Goal: Task Accomplishment & Management: Manage account settings

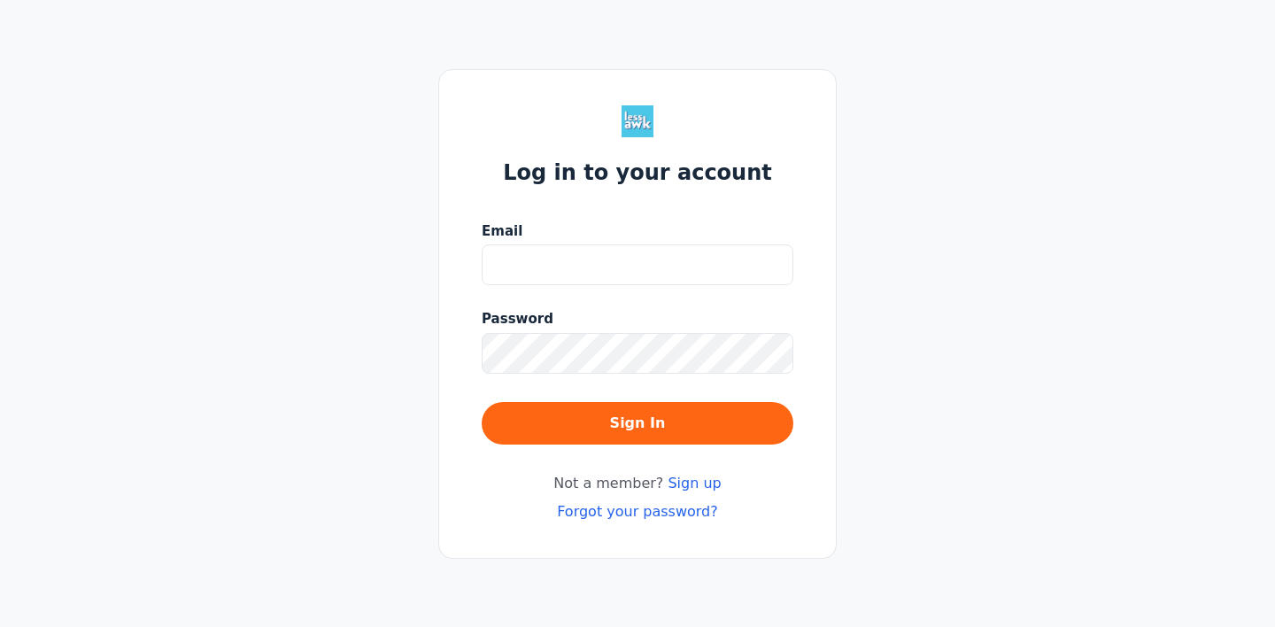
type input "[EMAIL_ADDRESS][DOMAIN_NAME]"
click at [805, 280] on div "Log in to your account Email [EMAIL_ADDRESS][DOMAIN_NAME] Password Sign In Not …" at bounding box center [637, 314] width 399 height 490
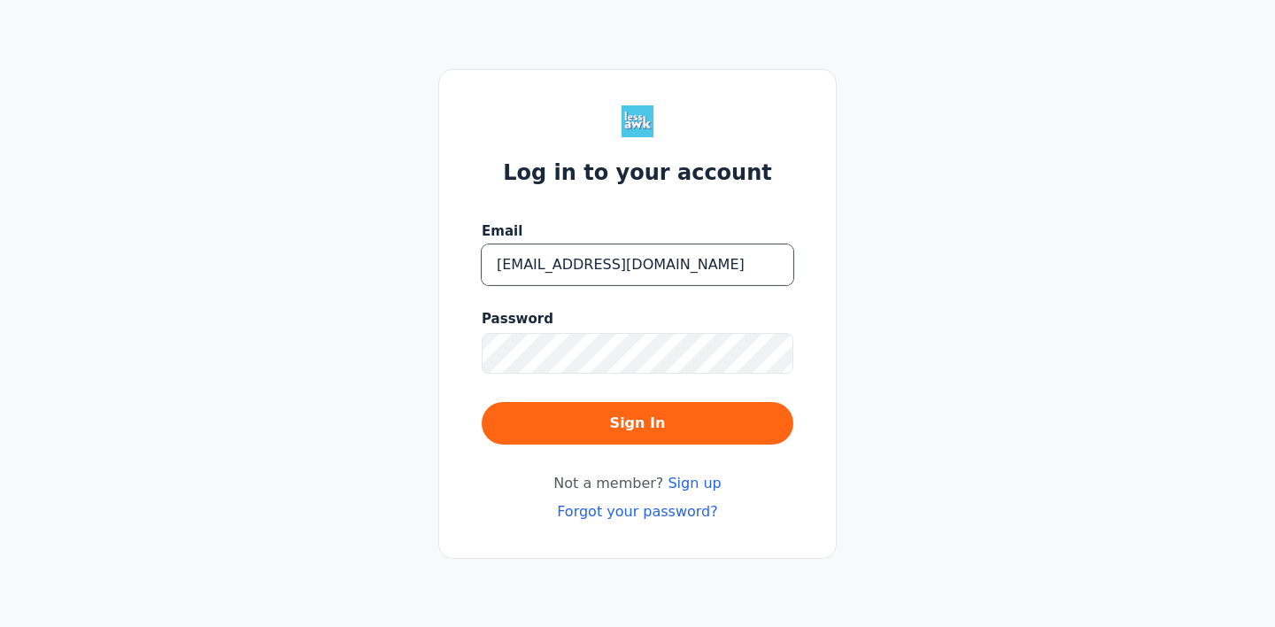
click at [763, 262] on input "[EMAIL_ADDRESS][DOMAIN_NAME]" at bounding box center [638, 264] width 312 height 41
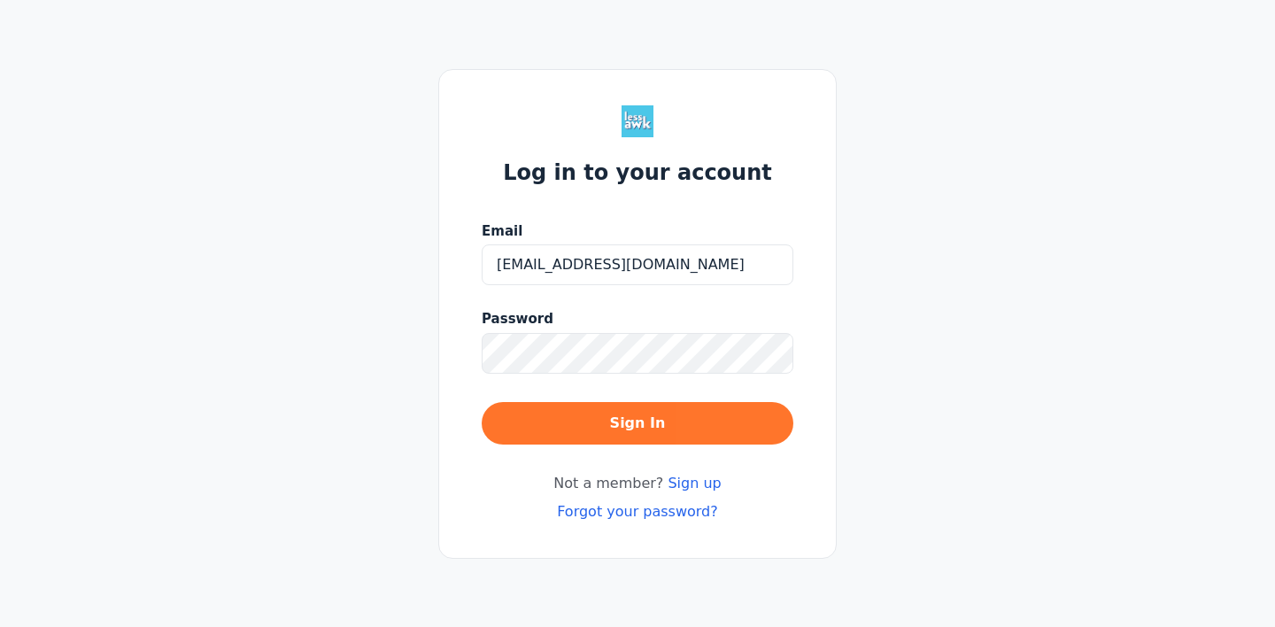
click at [643, 414] on button "Sign In" at bounding box center [638, 423] width 312 height 43
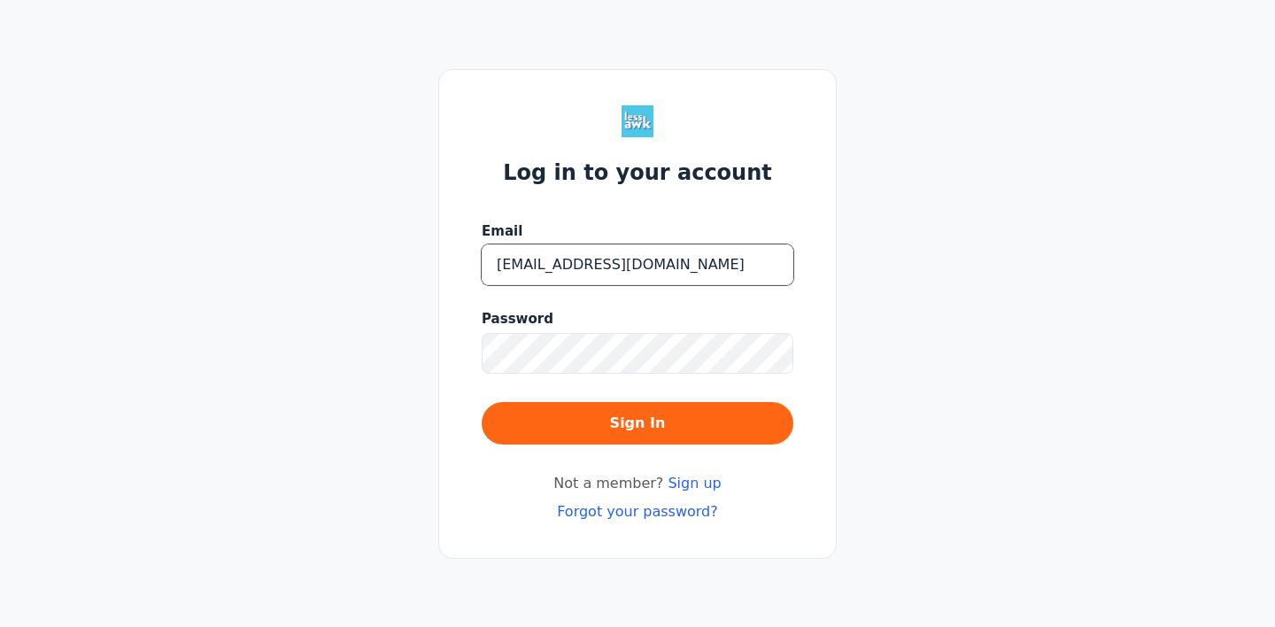
click at [794, 244] on div at bounding box center [794, 244] width 0 height 0
type input "[EMAIL_ADDRESS][DOMAIN_NAME]"
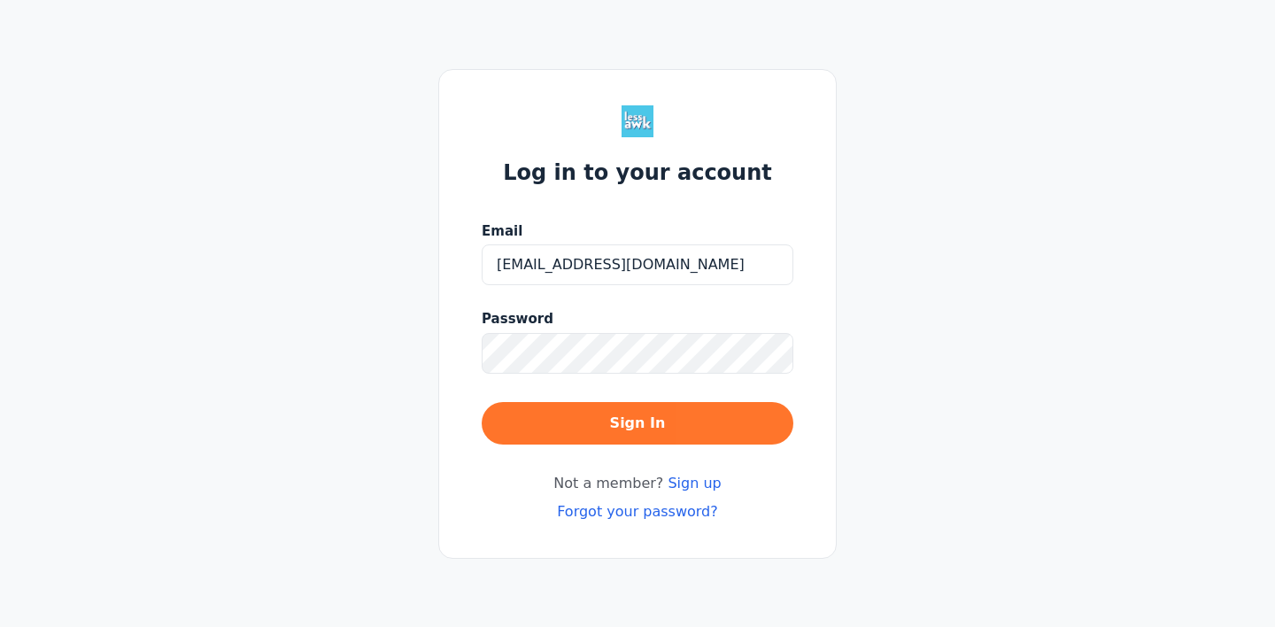
click at [663, 425] on button "Sign In" at bounding box center [638, 423] width 312 height 43
